Goal: Find specific page/section: Find specific page/section

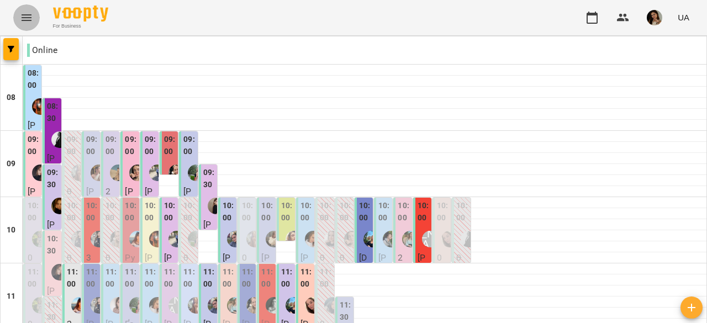
click at [27, 14] on icon "Menu" at bounding box center [27, 17] width 10 height 7
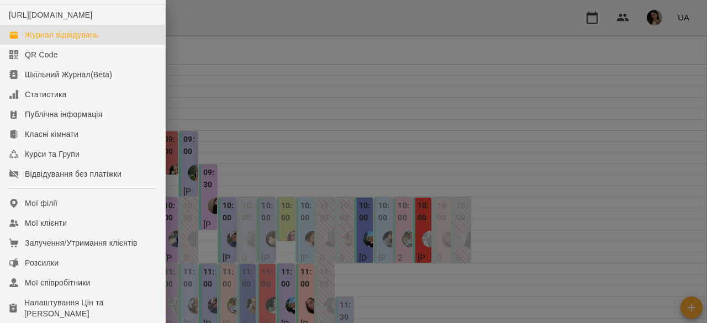
scroll to position [66, 0]
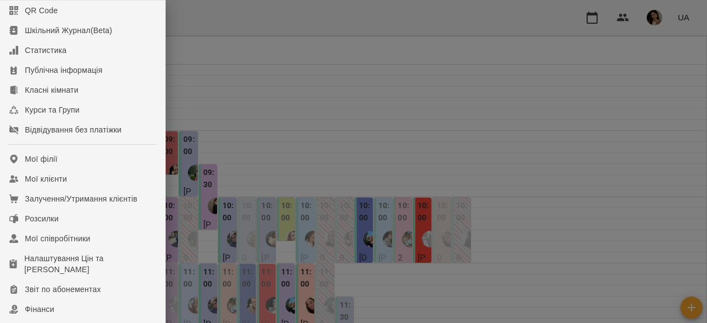
click at [655, 17] on div at bounding box center [353, 161] width 707 height 323
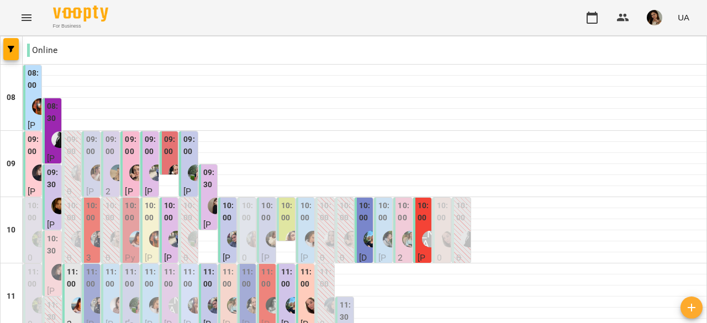
click at [655, 17] on img "button" at bounding box center [654, 17] width 15 height 15
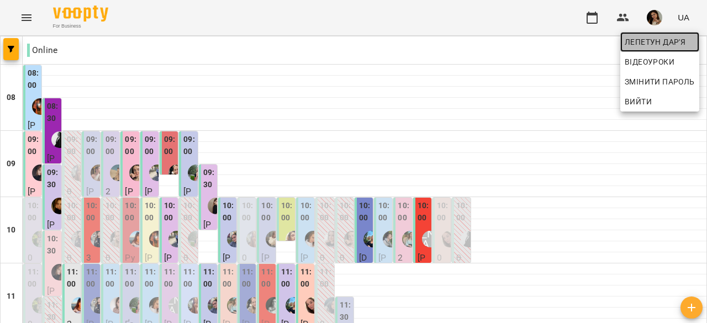
click at [658, 45] on span "Лепетун Дар'я" at bounding box center [660, 41] width 70 height 13
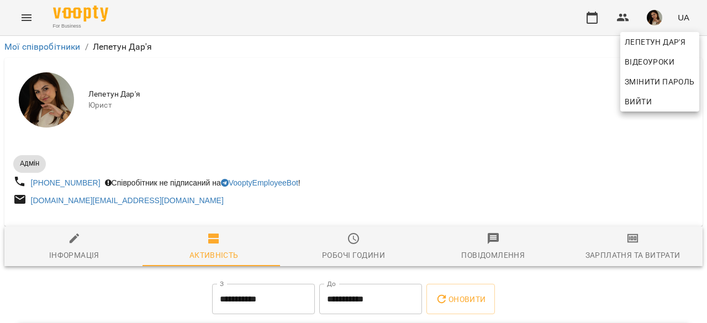
click at [482, 122] on div at bounding box center [353, 161] width 707 height 323
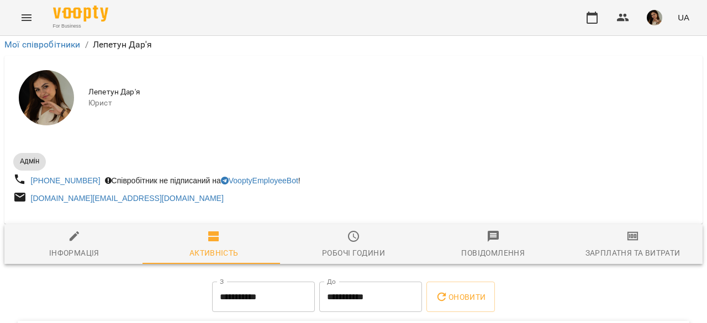
scroll to position [118, 0]
click at [635, 230] on span "Зарплатня та Витрати" at bounding box center [633, 245] width 127 height 30
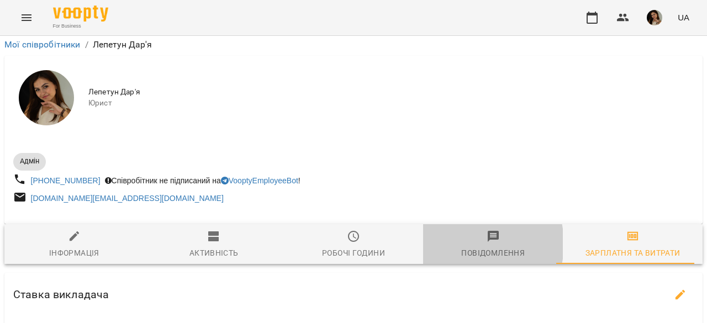
click at [458, 230] on span "Повідомлення" at bounding box center [493, 245] width 127 height 30
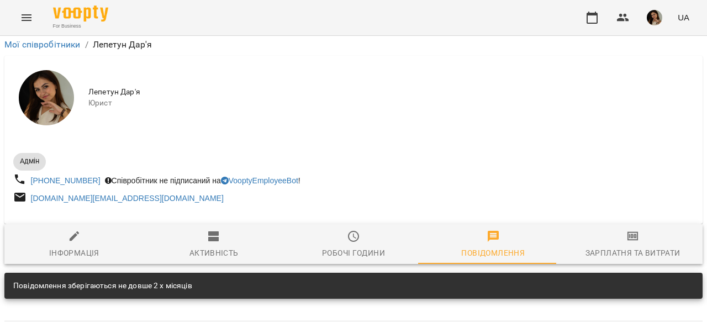
click at [105, 230] on span "Інформація" at bounding box center [74, 245] width 127 height 30
select select "**"
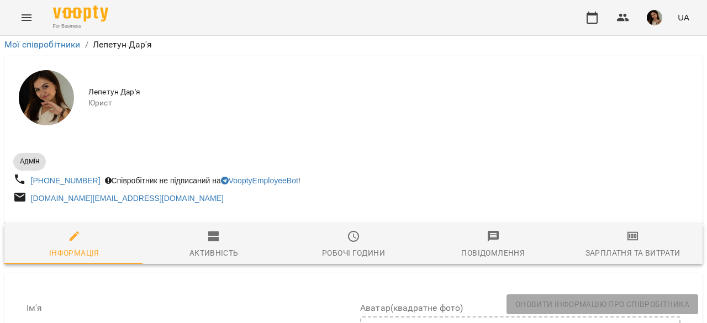
scroll to position [0, 0]
